Goal: Information Seeking & Learning: Learn about a topic

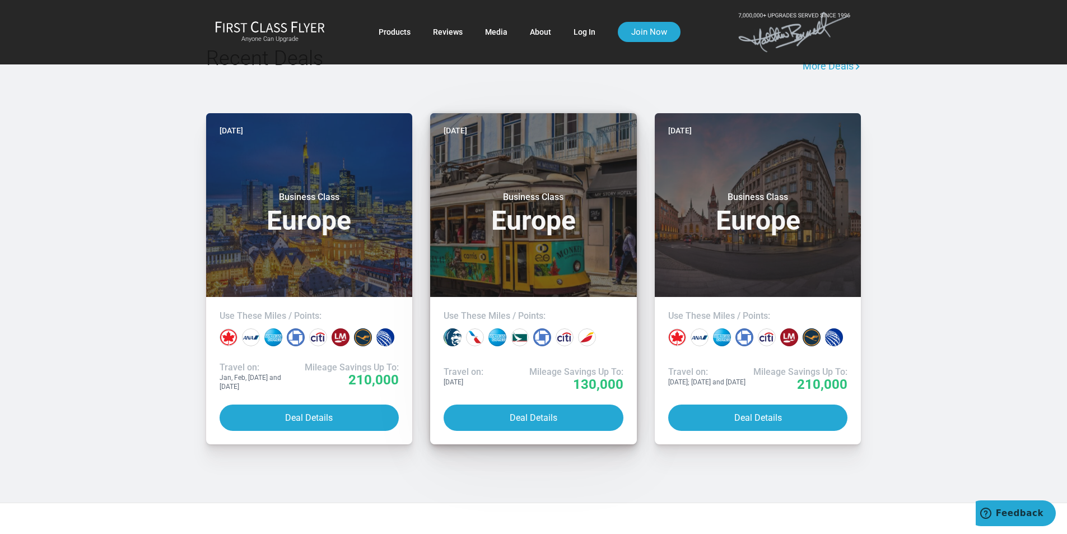
scroll to position [840, 0]
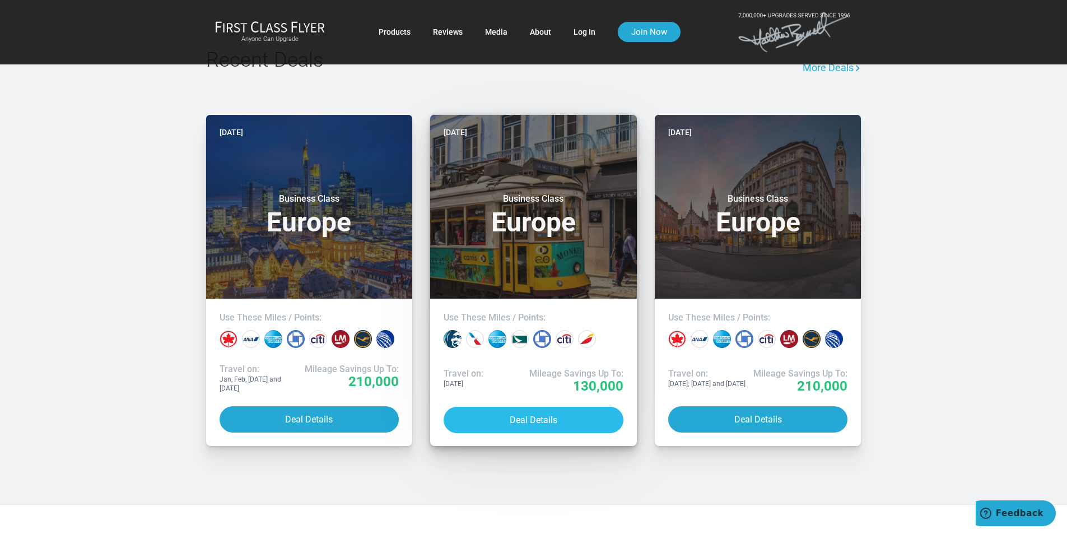
click at [552, 421] on button "Deal Details" at bounding box center [534, 420] width 180 height 26
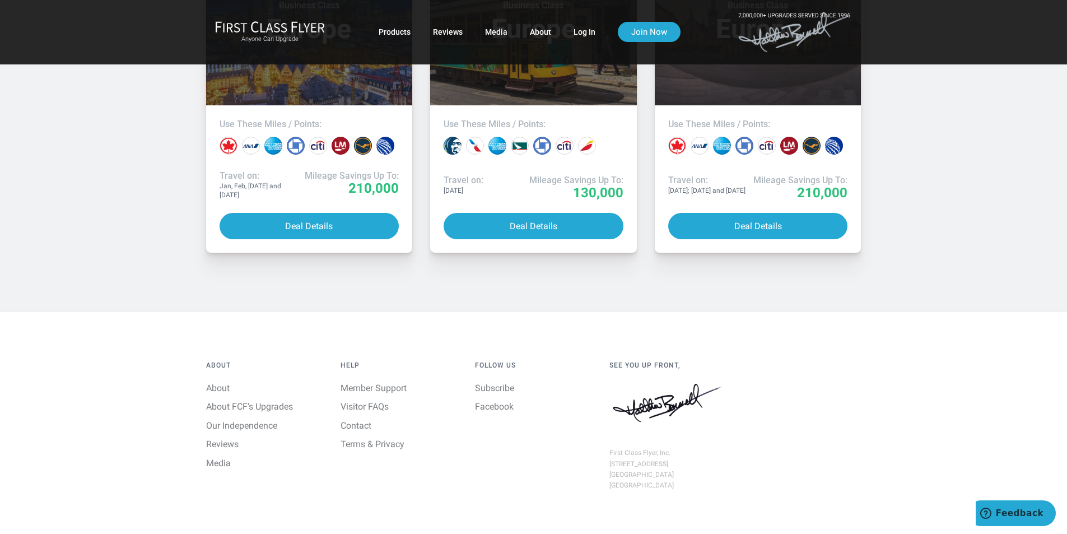
scroll to position [1117, 0]
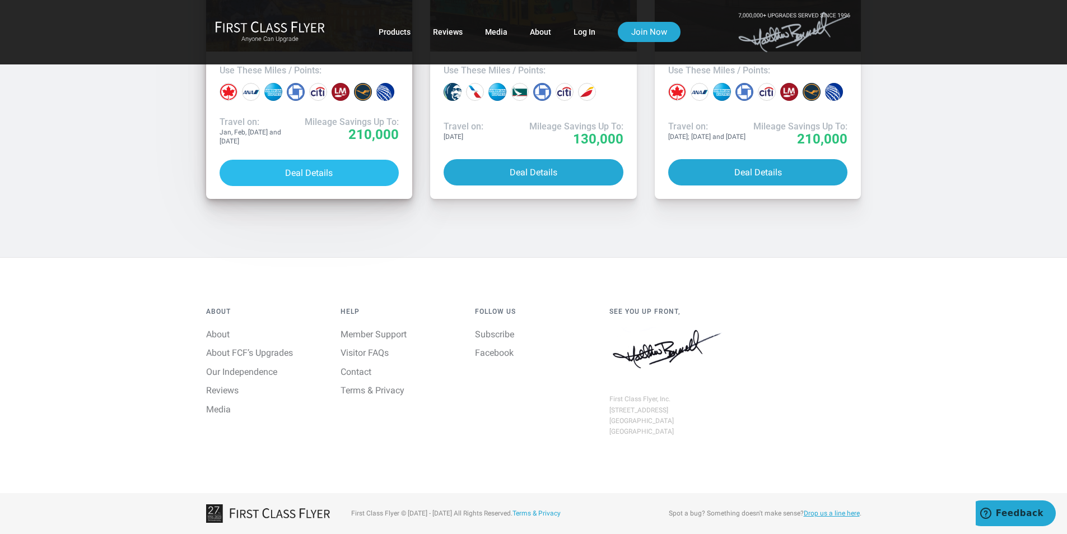
click at [319, 175] on button "Deal Details" at bounding box center [310, 173] width 180 height 26
